Goal: Navigation & Orientation: Find specific page/section

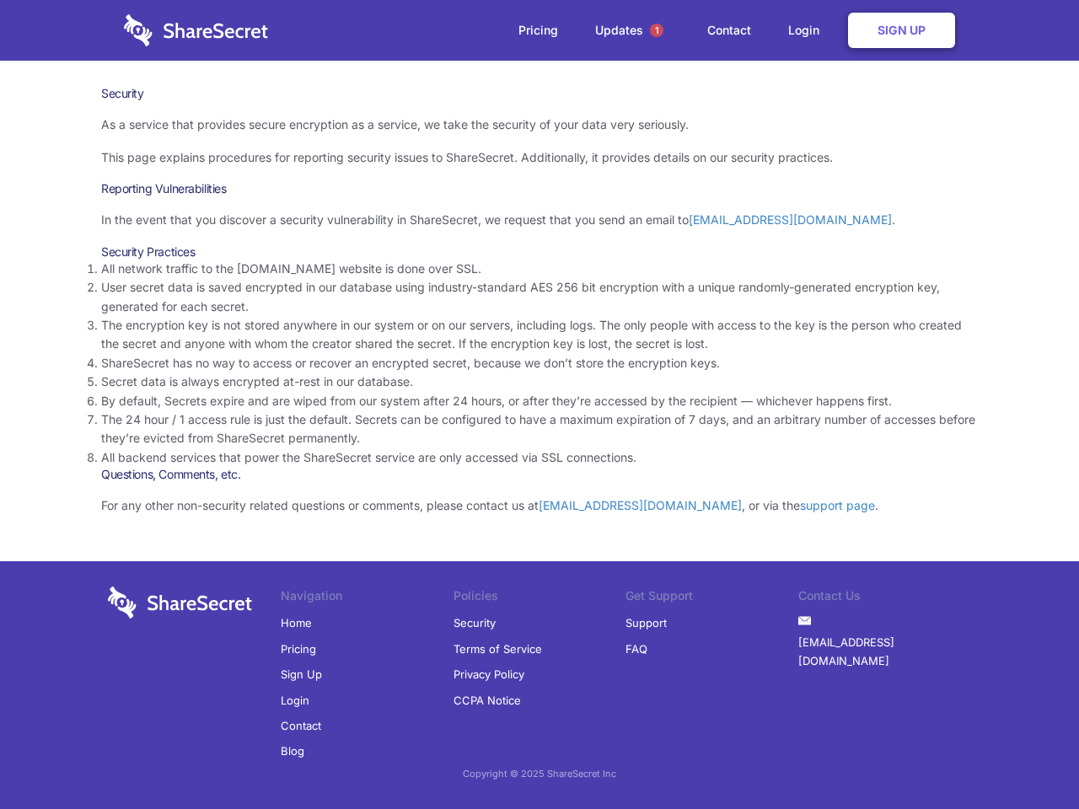
click at [539, 405] on li "By default, Secrets expire and are wiped from our system after 24 hours, or aft…" at bounding box center [539, 401] width 877 height 19
click at [657, 30] on span "1" at bounding box center [656, 30] width 13 height 13
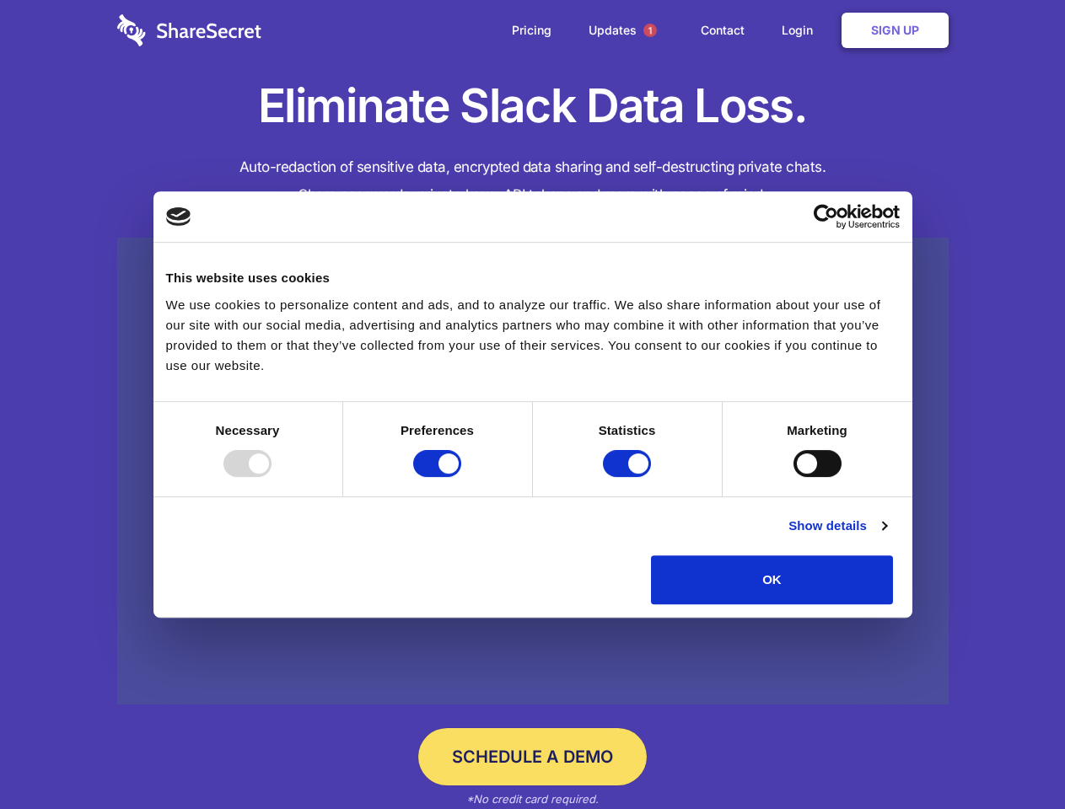
click at [271, 477] on div at bounding box center [247, 463] width 48 height 27
click at [461, 477] on input "Preferences" at bounding box center [437, 463] width 48 height 27
checkbox input "false"
click at [629, 477] on input "Statistics" at bounding box center [627, 463] width 48 height 27
checkbox input "false"
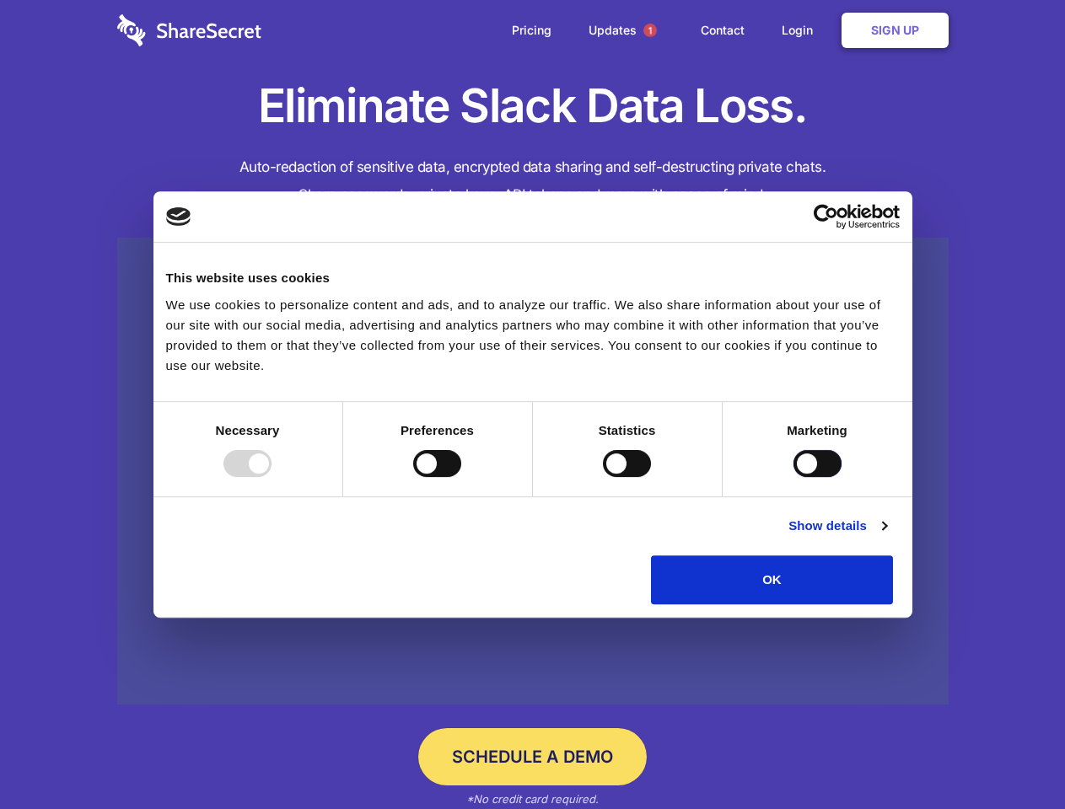
click at [793, 477] on input "Marketing" at bounding box center [817, 463] width 48 height 27
checkbox input "true"
click at [886, 536] on link "Show details" at bounding box center [837, 526] width 98 height 20
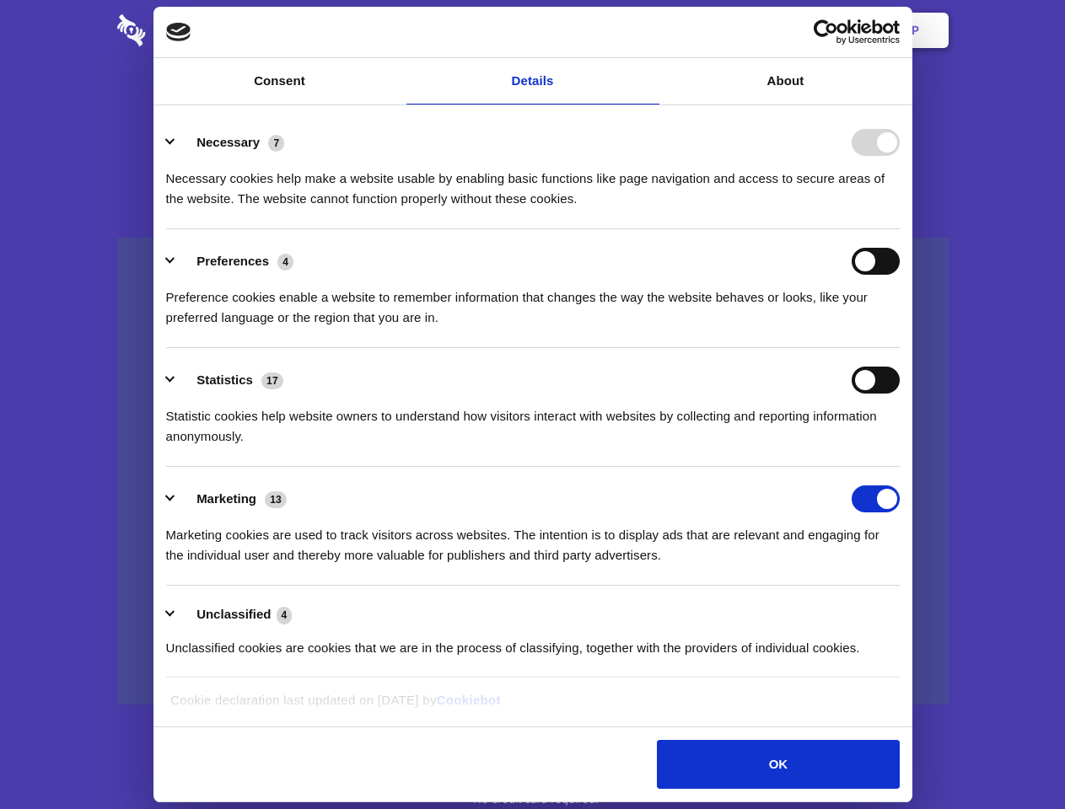
click at [931, 610] on body "Consent Details [#IABV2SETTINGS#] About This website uses cookies We use cookie…" at bounding box center [532, 404] width 1065 height 809
click at [649, 30] on span "1" at bounding box center [649, 30] width 13 height 13
